Goal: Browse casually: Explore the website without a specific task or goal

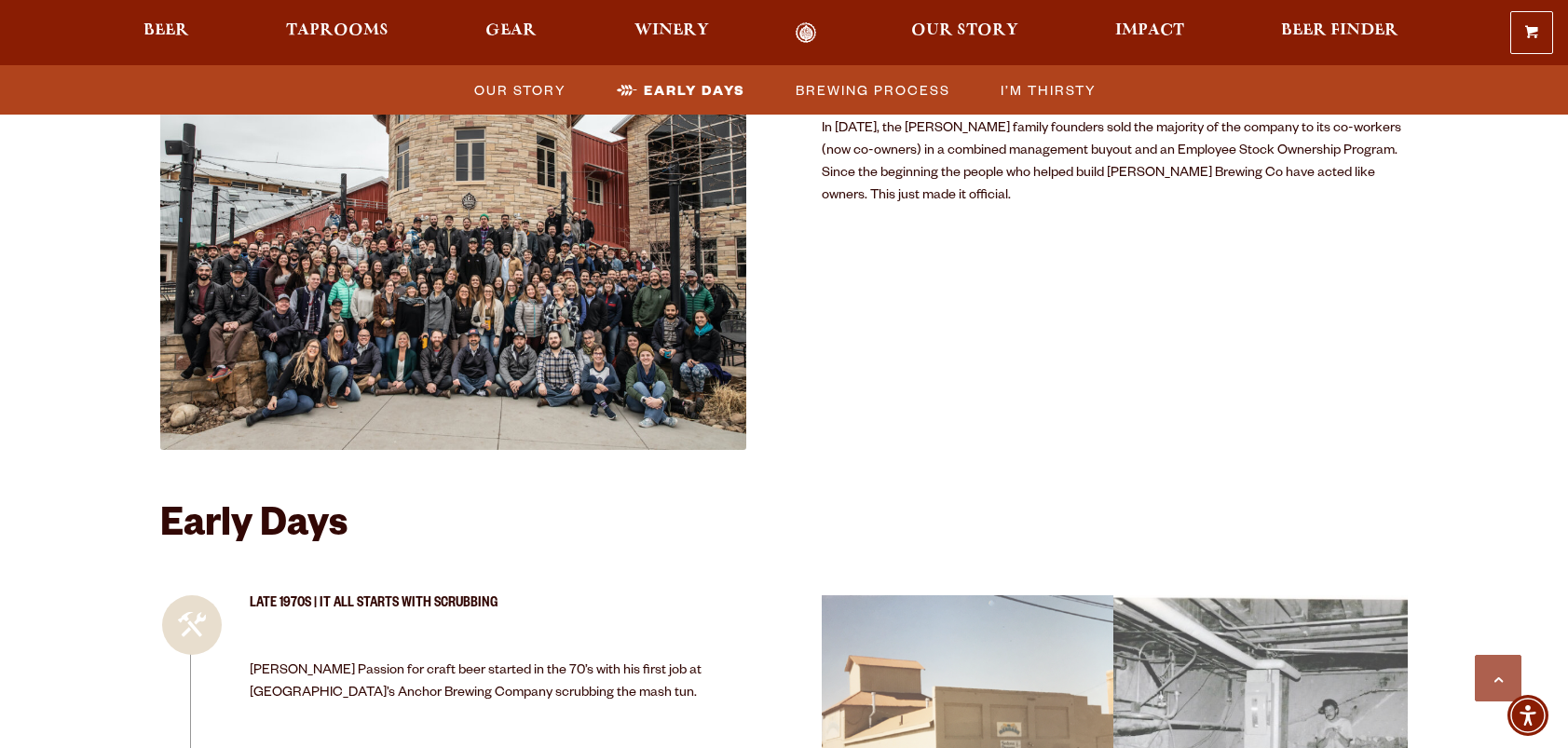
scroll to position [1700, 0]
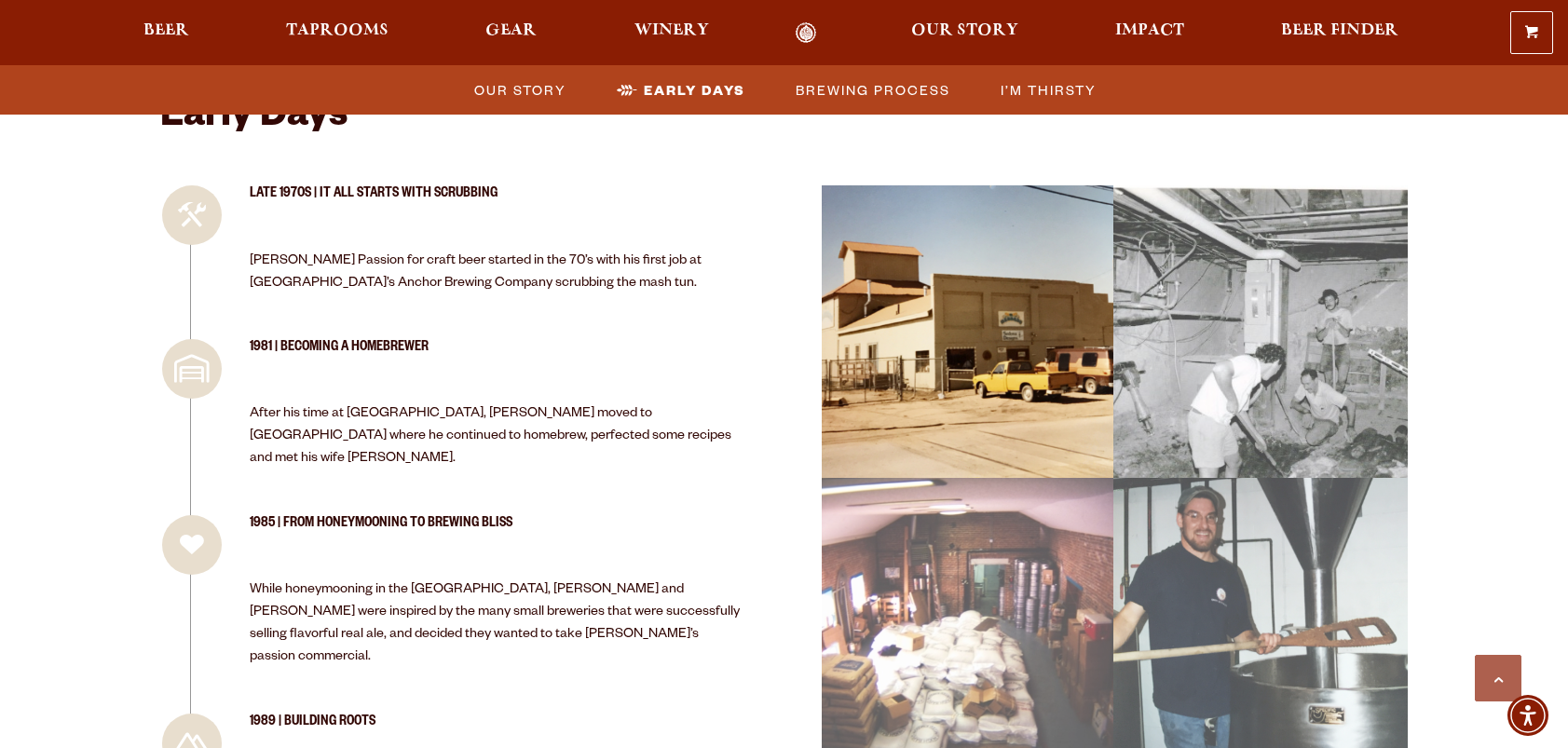
click at [977, 279] on div "image 0_22 Picture 1 (1)" at bounding box center [968, 332] width 309 height 310
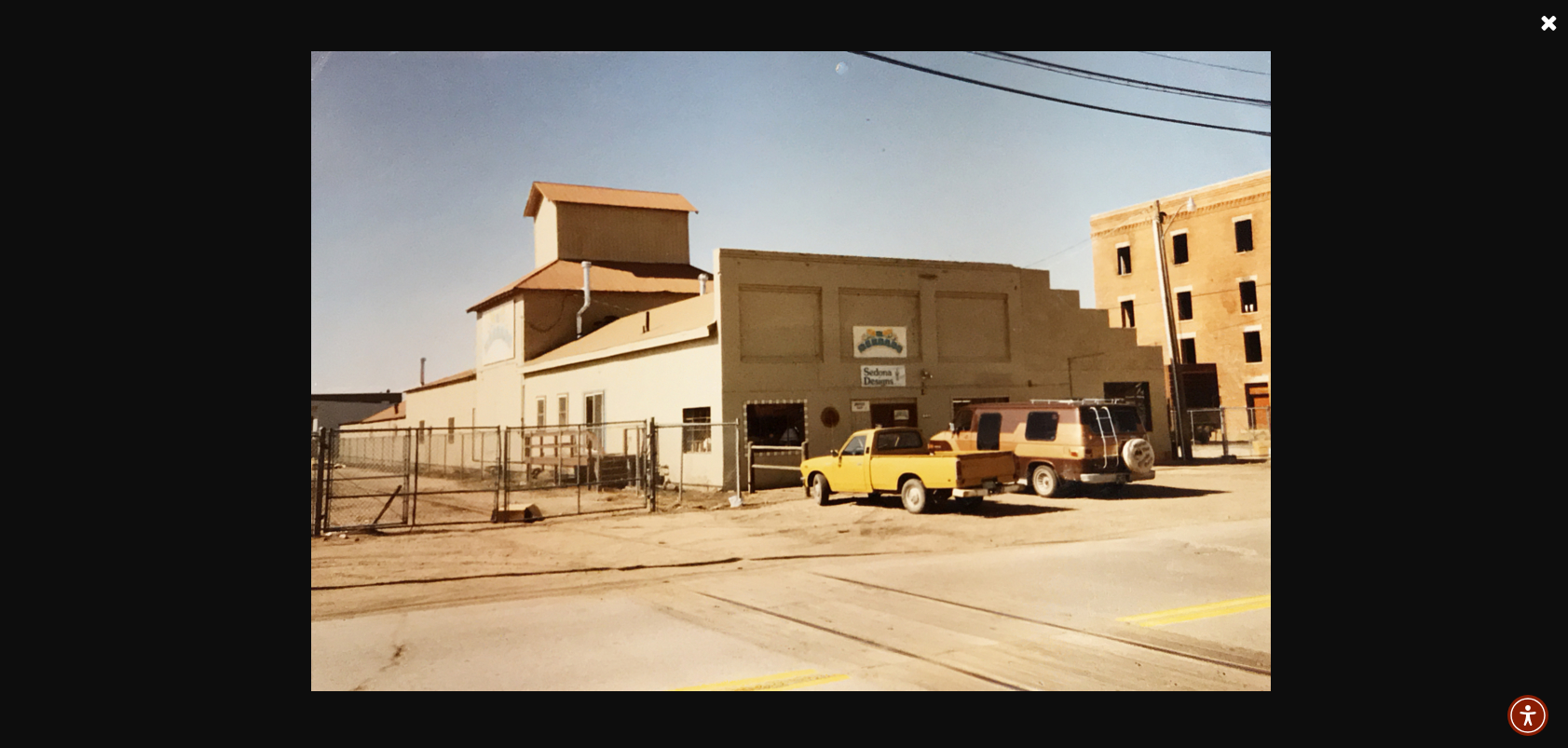
click at [1545, 25] on link at bounding box center [1549, 23] width 47 height 47
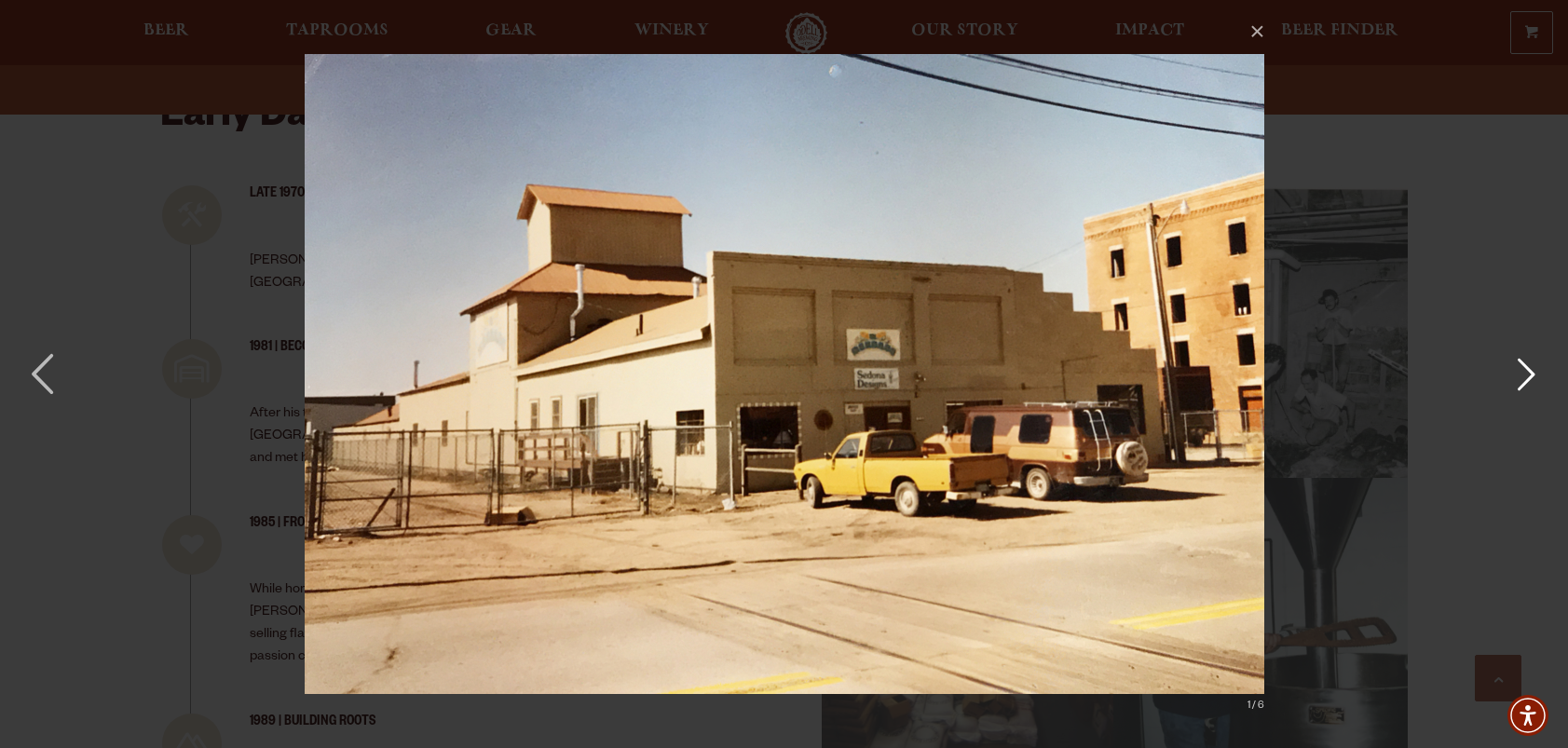
click at [1516, 376] on button "button" at bounding box center [1526, 374] width 84 height 102
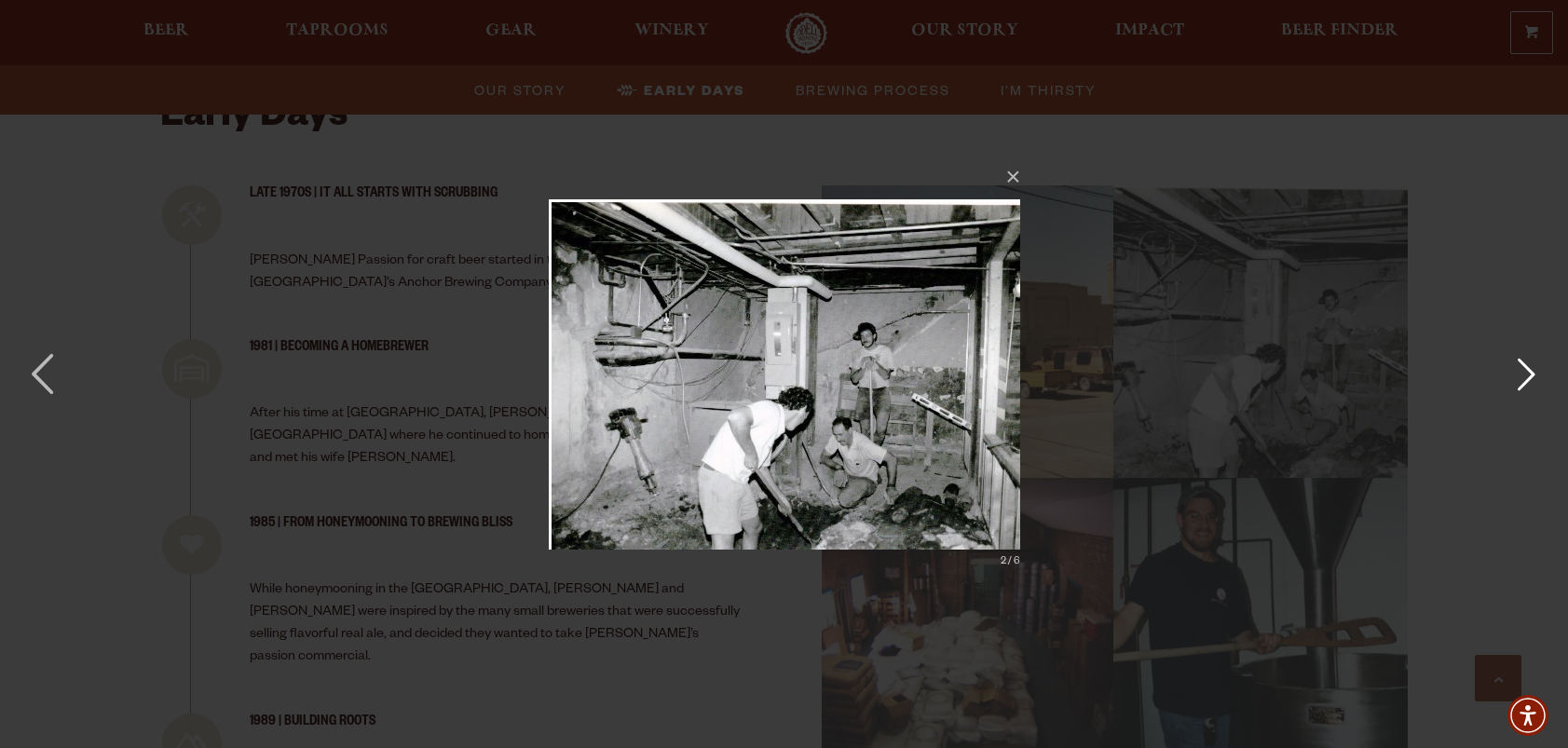
click at [1516, 376] on button "button" at bounding box center [1526, 374] width 84 height 102
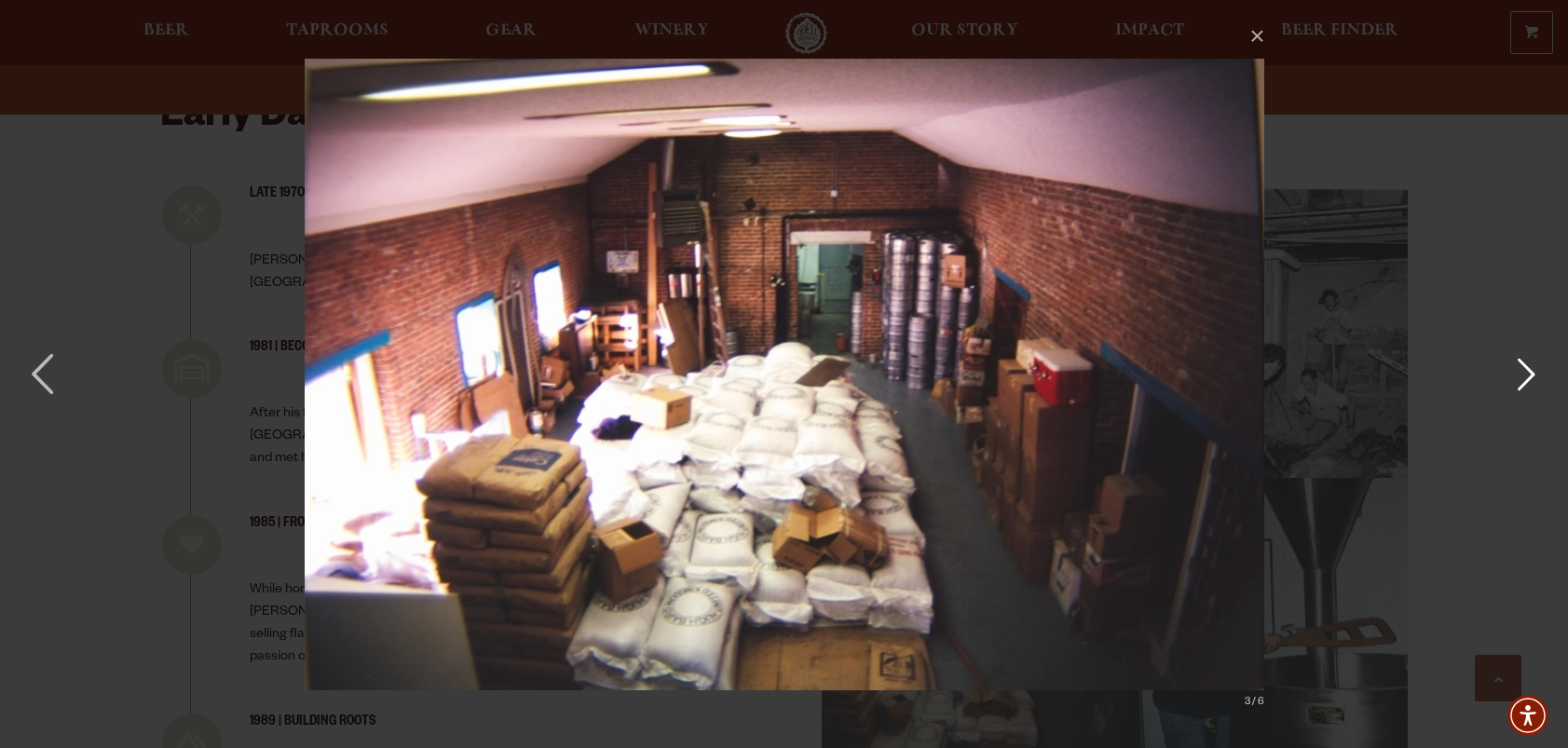
click at [1516, 376] on button "button" at bounding box center [1526, 374] width 84 height 102
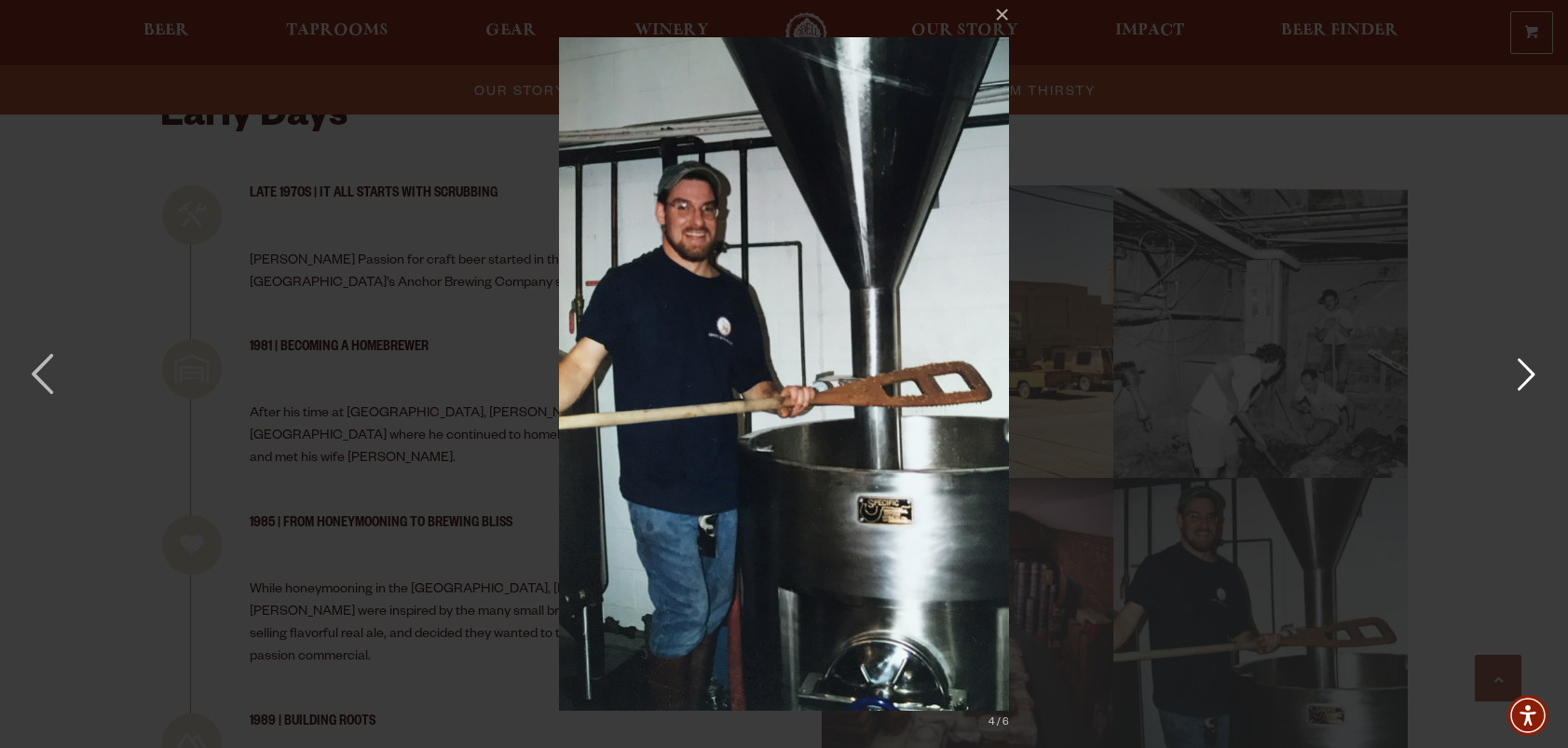
click at [1516, 376] on button "button" at bounding box center [1526, 374] width 84 height 102
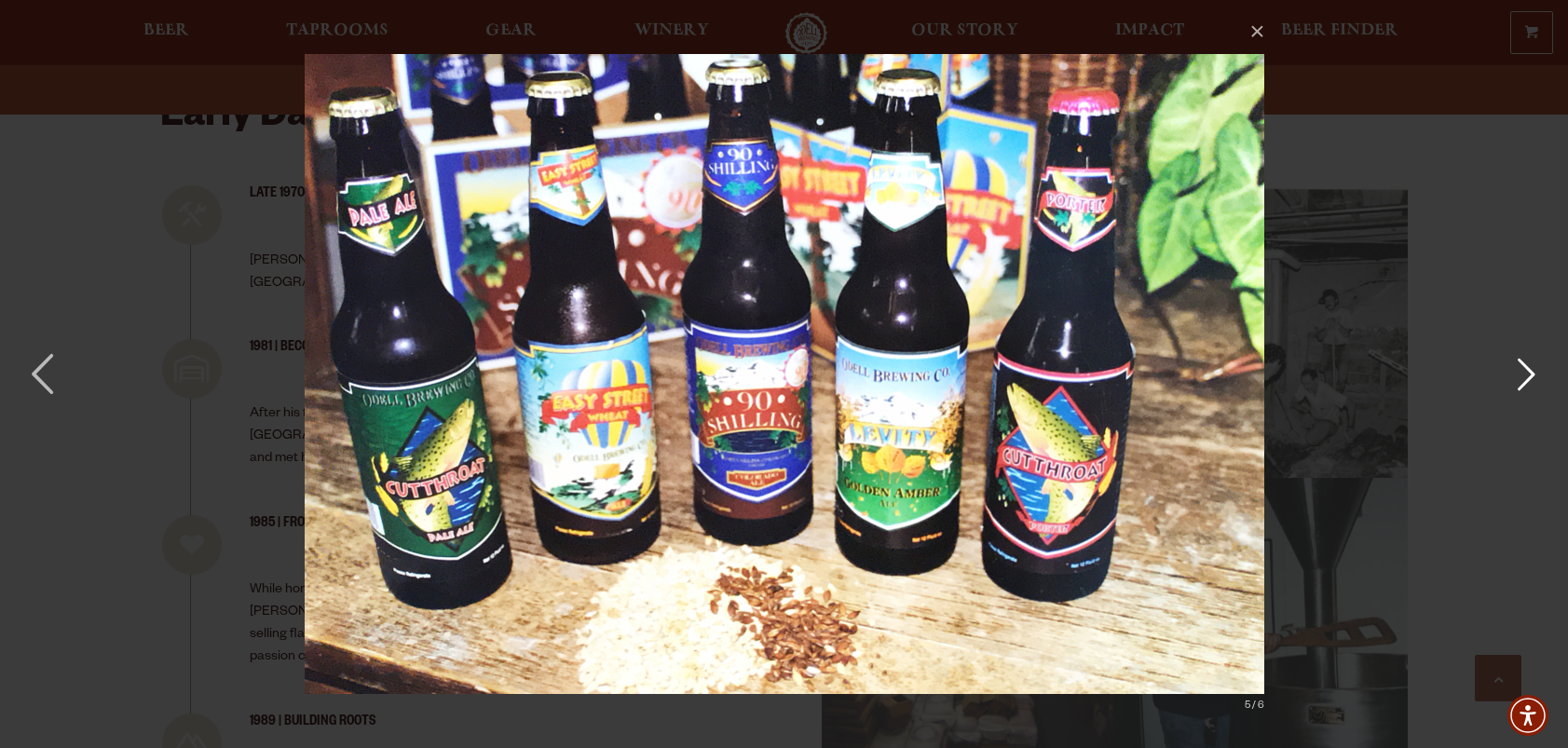
click at [1516, 376] on button "button" at bounding box center [1526, 374] width 84 height 102
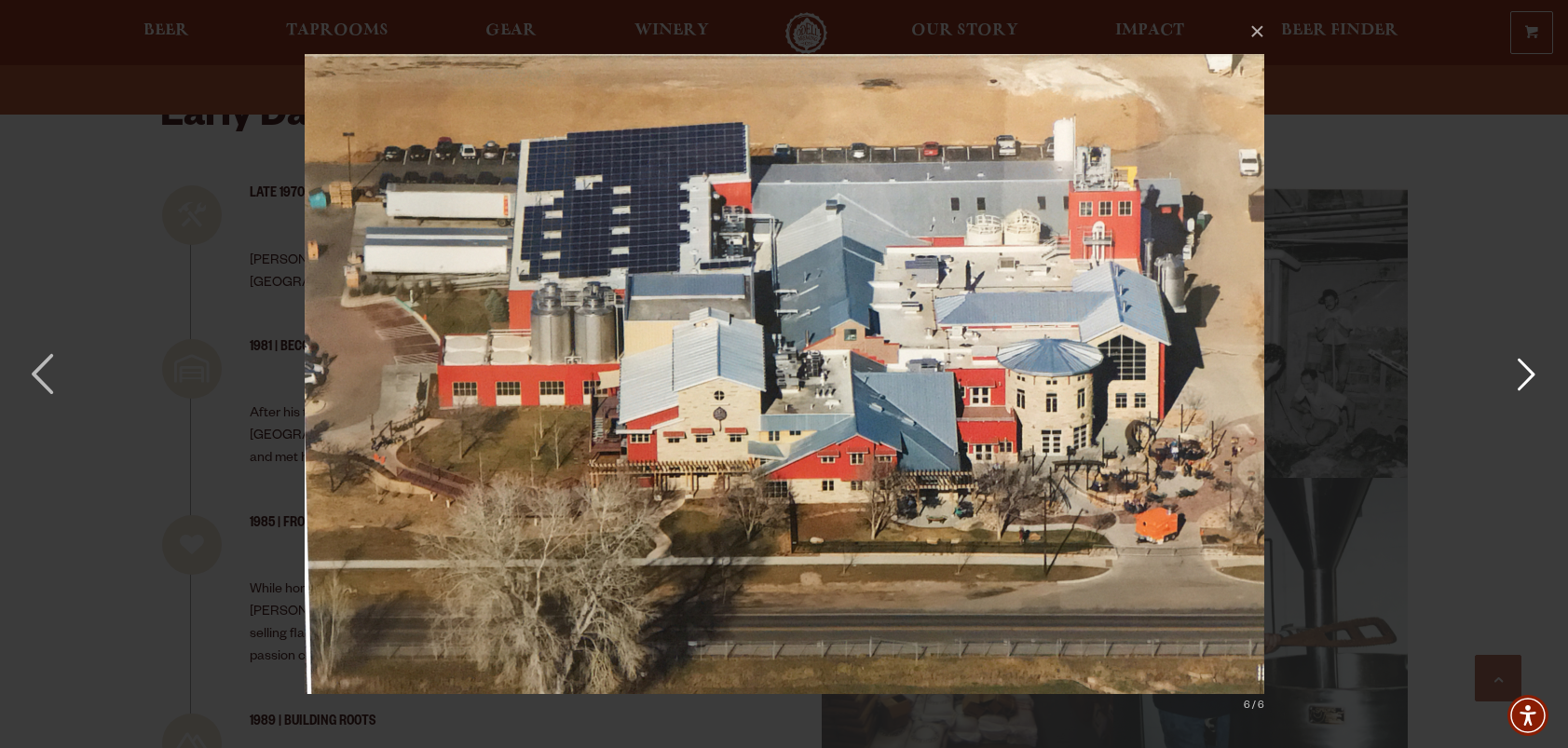
click at [1516, 376] on button "button" at bounding box center [1526, 374] width 84 height 102
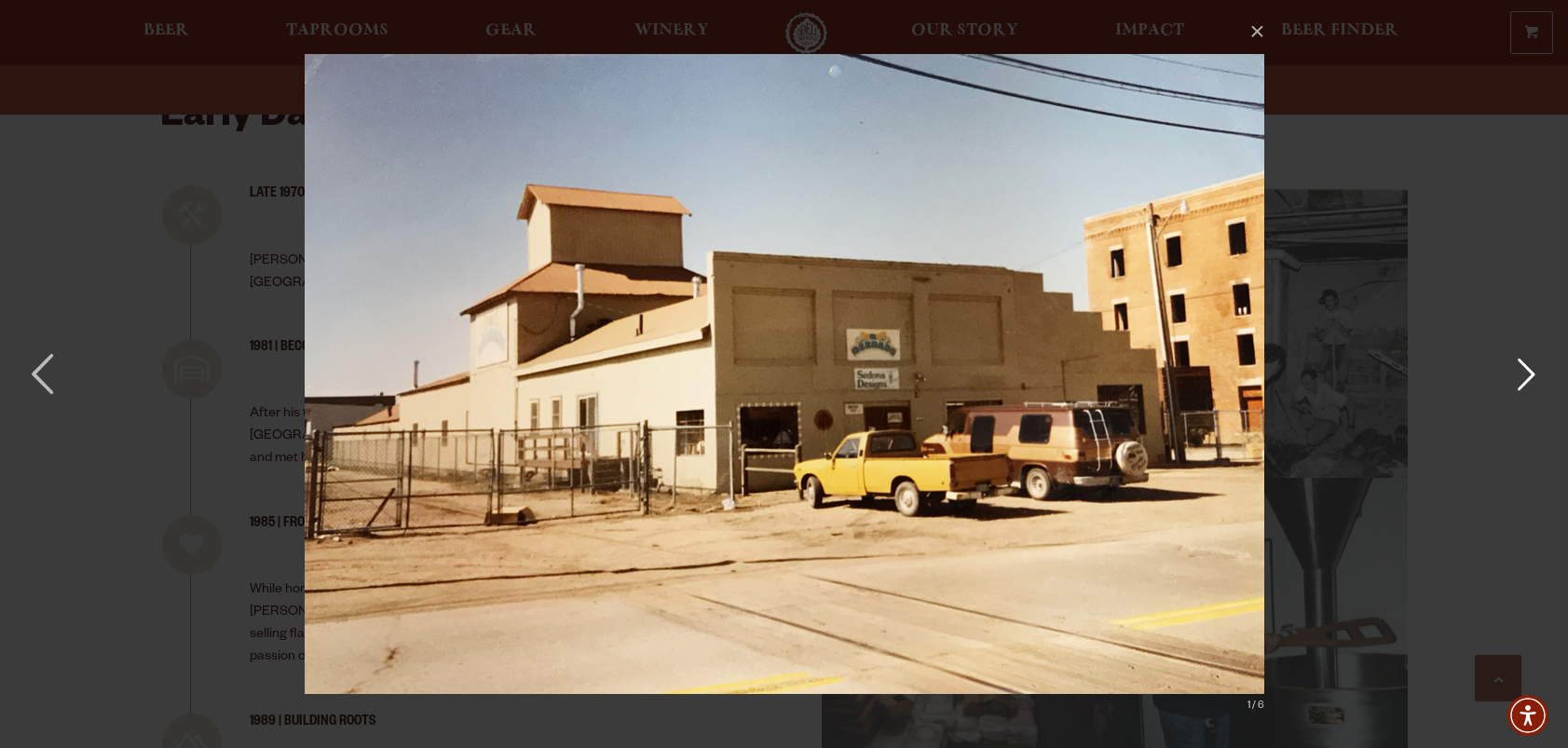
click at [1516, 376] on button "button" at bounding box center [1526, 374] width 84 height 102
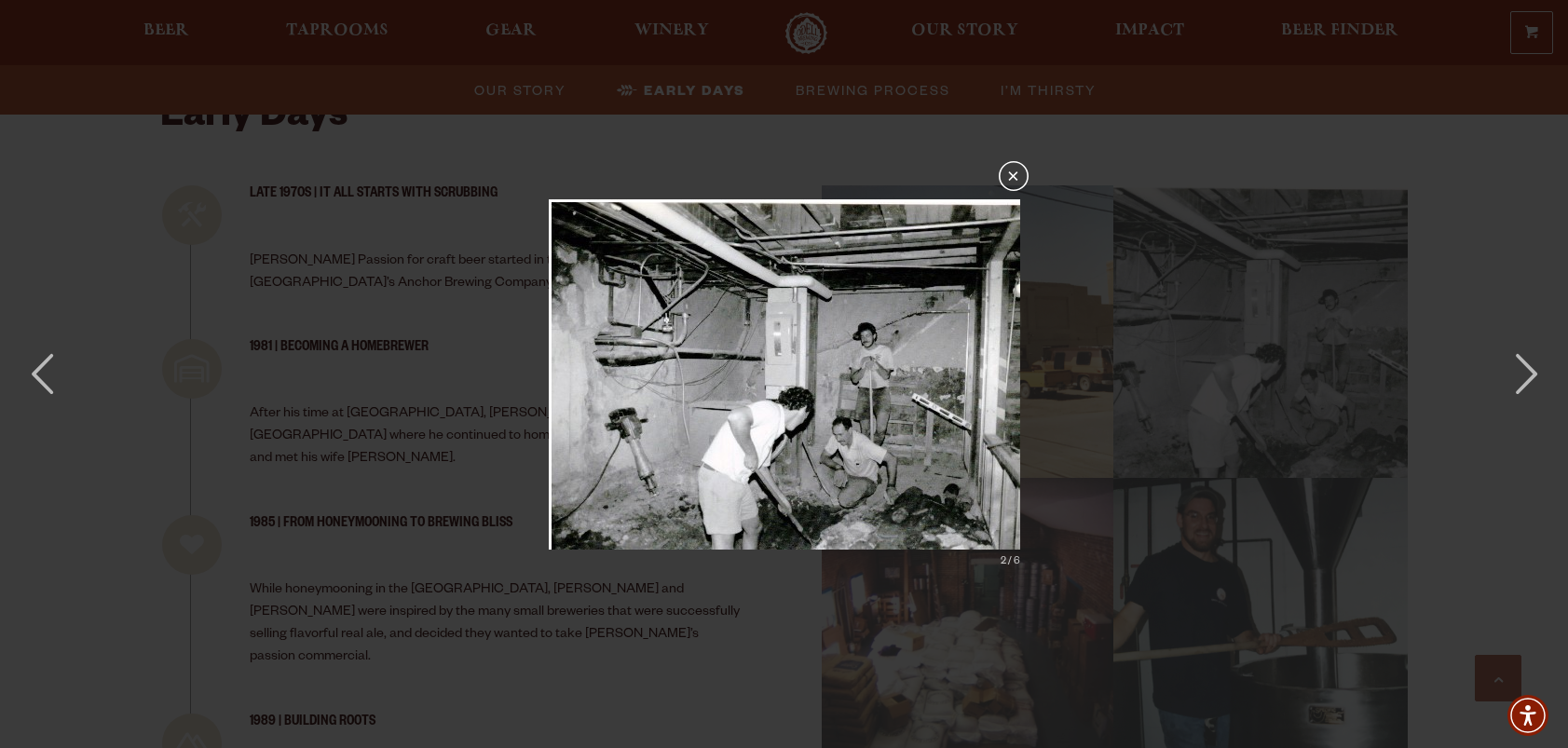
click at [1013, 181] on button "×" at bounding box center [1014, 176] width 30 height 30
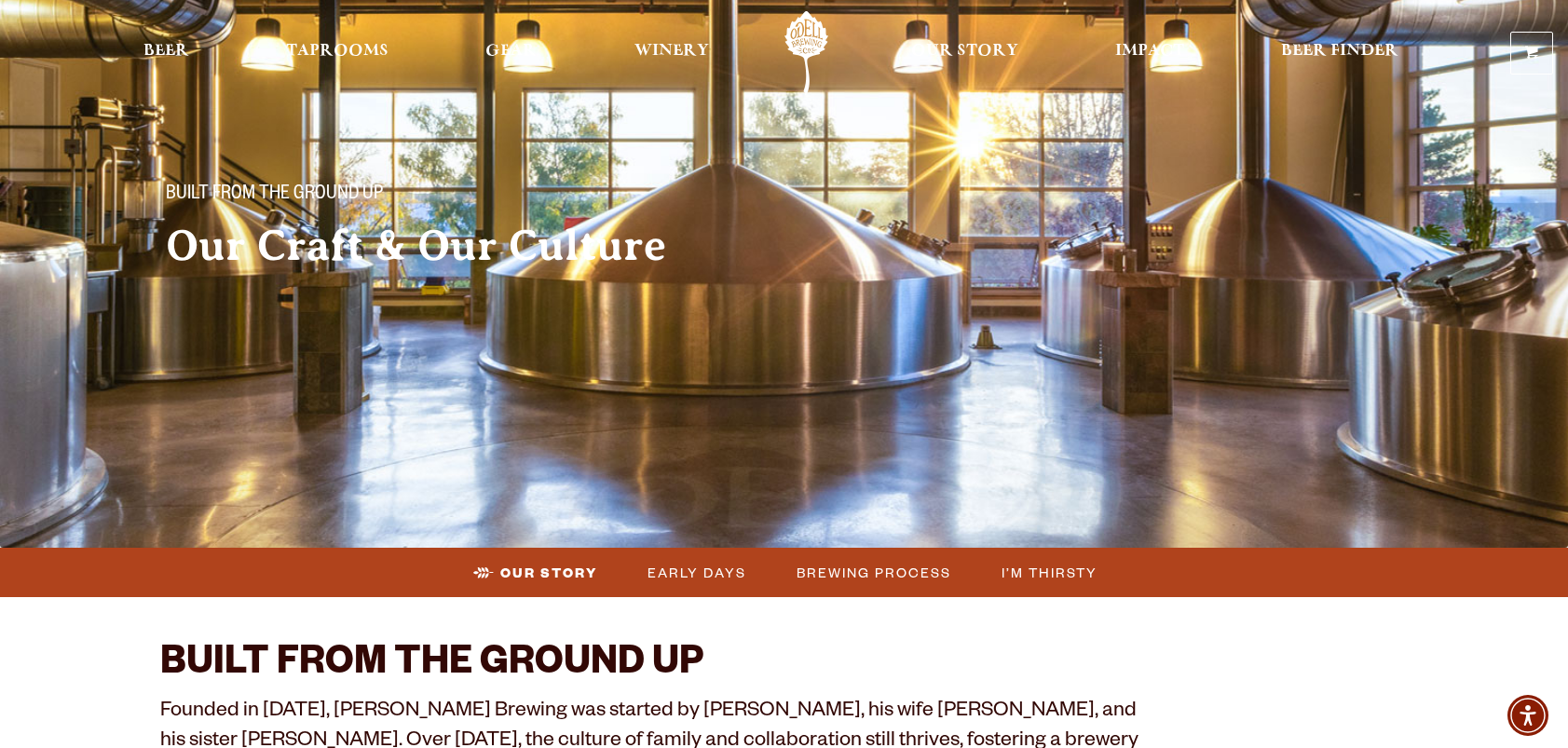
scroll to position [0, 0]
